Goal: Information Seeking & Learning: Learn about a topic

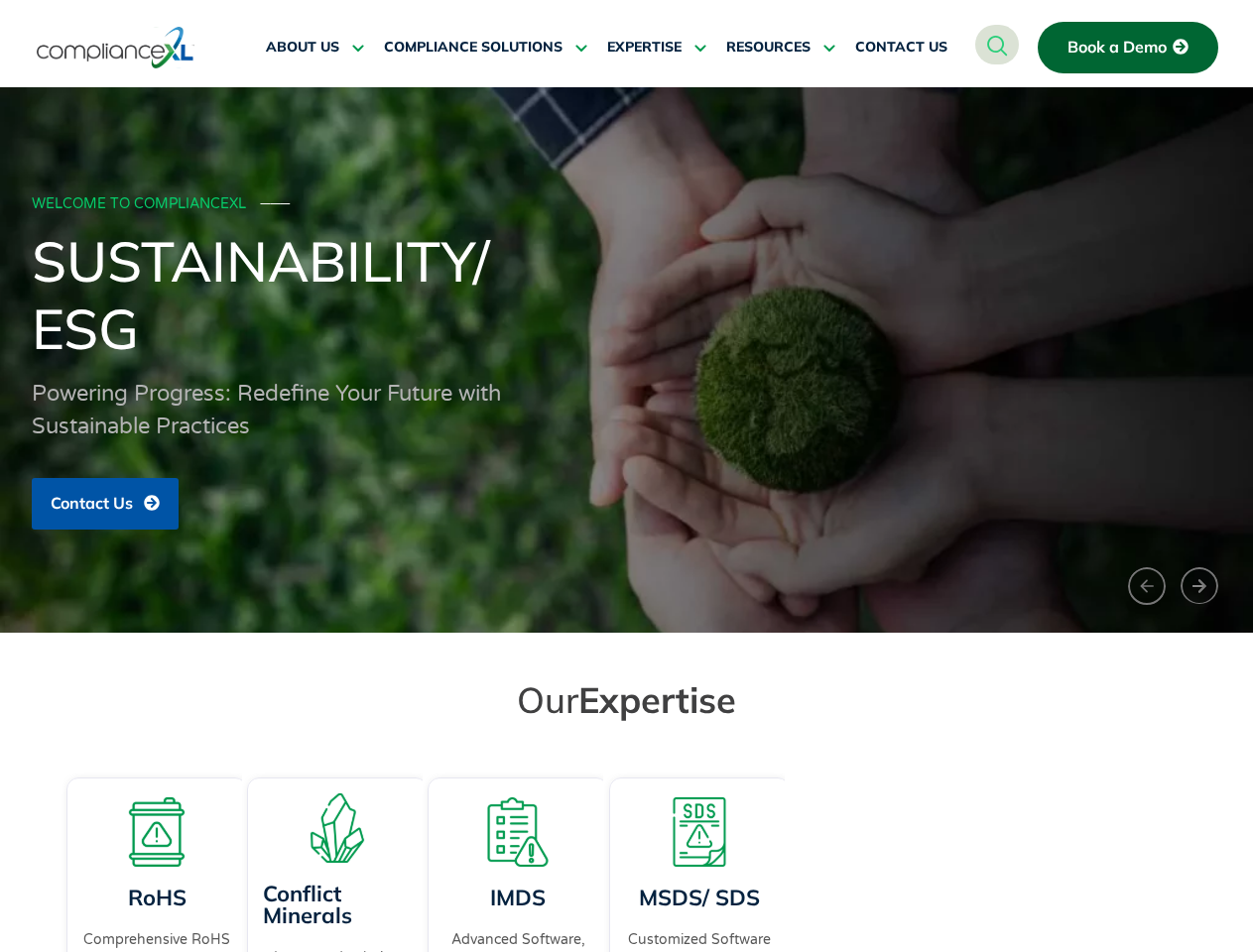
click at [781, 48] on span "RESOURCES" at bounding box center [768, 48] width 84 height 18
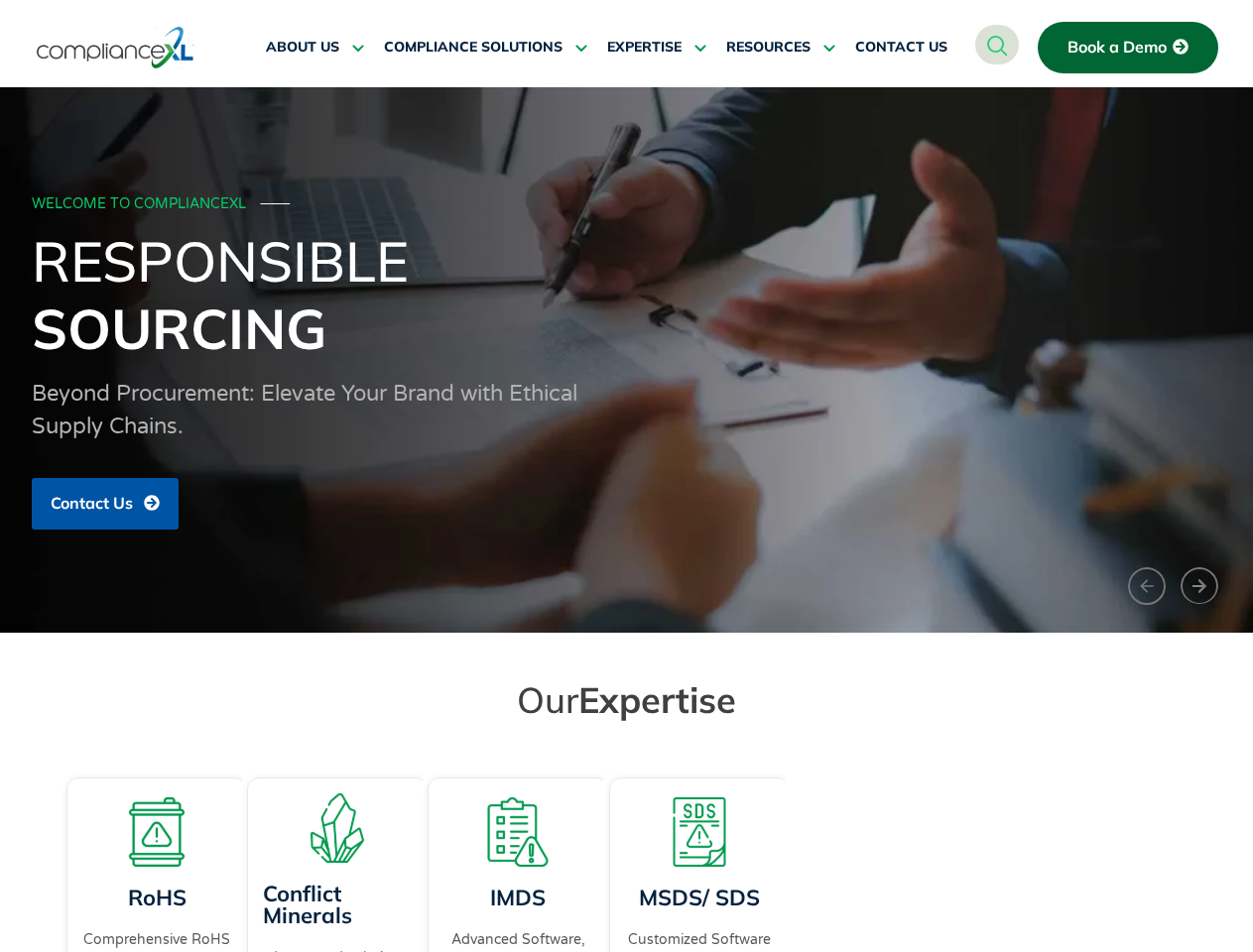
click at [626, 360] on h1 "Responsible Sourcing" at bounding box center [627, 295] width 1190 height 135
